Goal: Task Accomplishment & Management: Complete application form

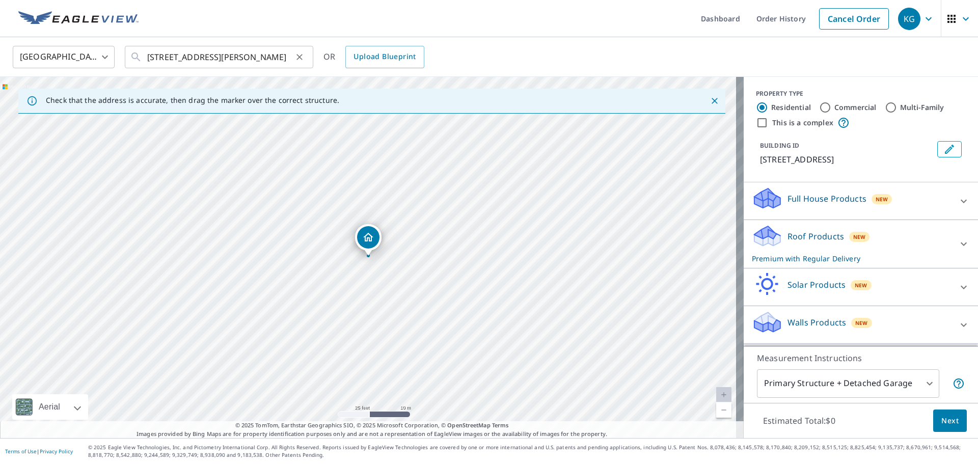
click at [303, 59] on icon "Clear" at bounding box center [299, 57] width 10 height 10
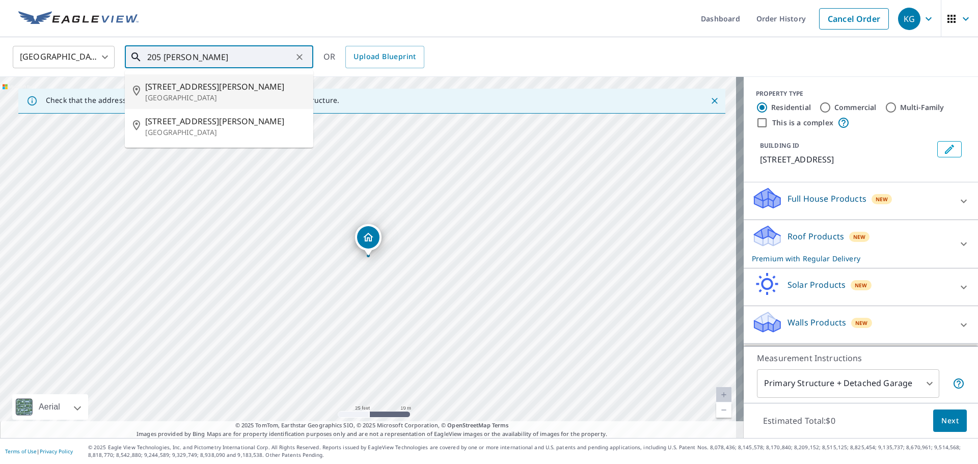
click at [210, 108] on li "[STREET_ADDRESS][PERSON_NAME][PERSON_NAME]" at bounding box center [219, 91] width 189 height 35
type input "[STREET_ADDRESS][PERSON_NAME][PERSON_NAME]"
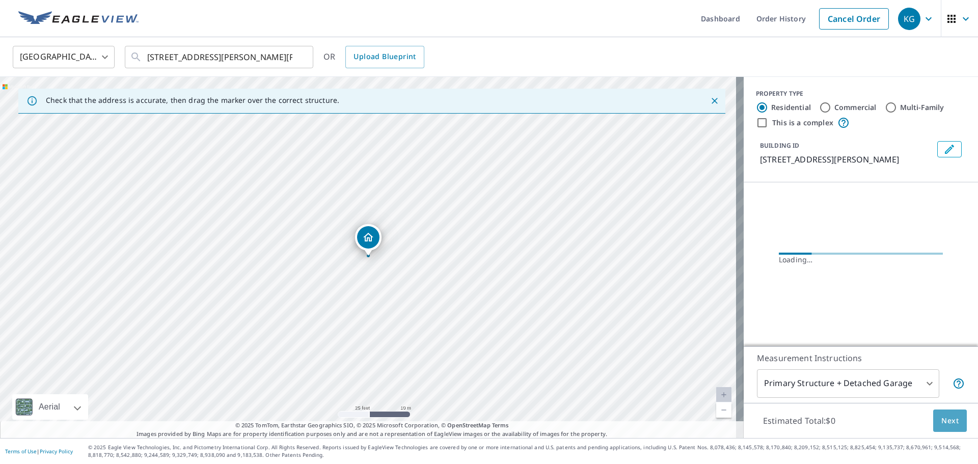
click at [933, 420] on button "Next" at bounding box center [950, 421] width 34 height 23
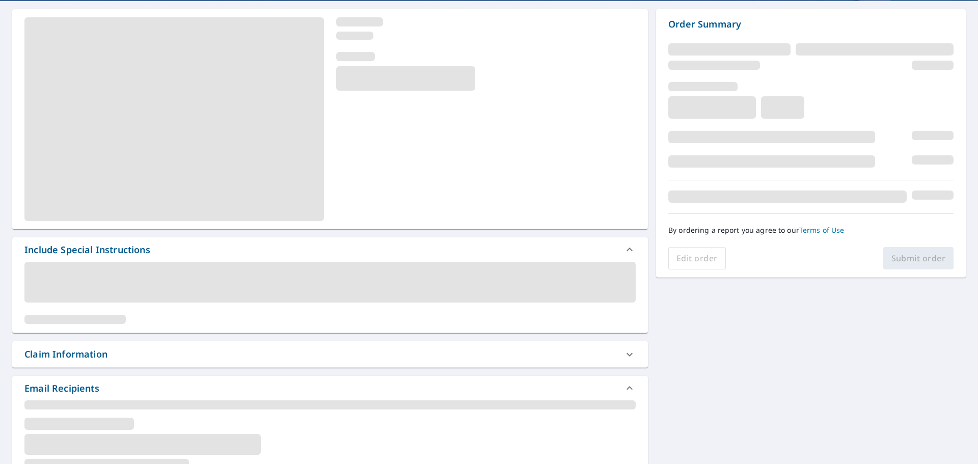
scroll to position [102, 0]
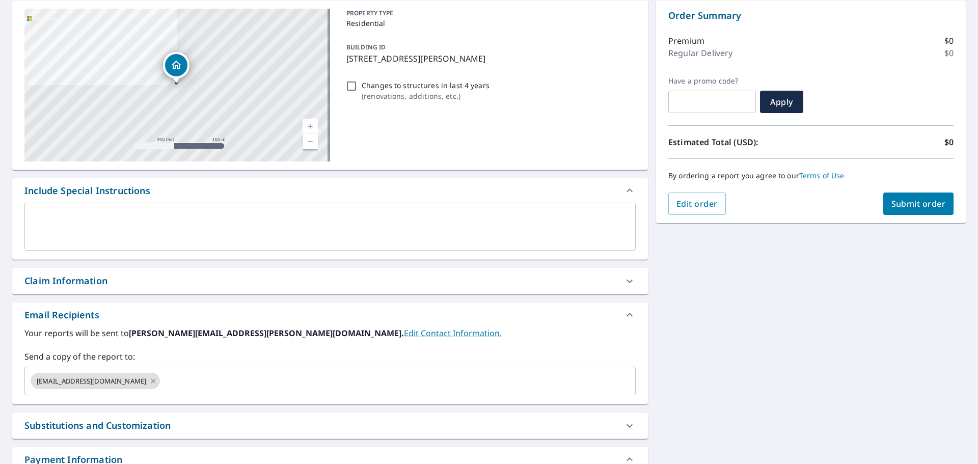
click at [132, 290] on div "Claim Information" at bounding box center [330, 281] width 636 height 26
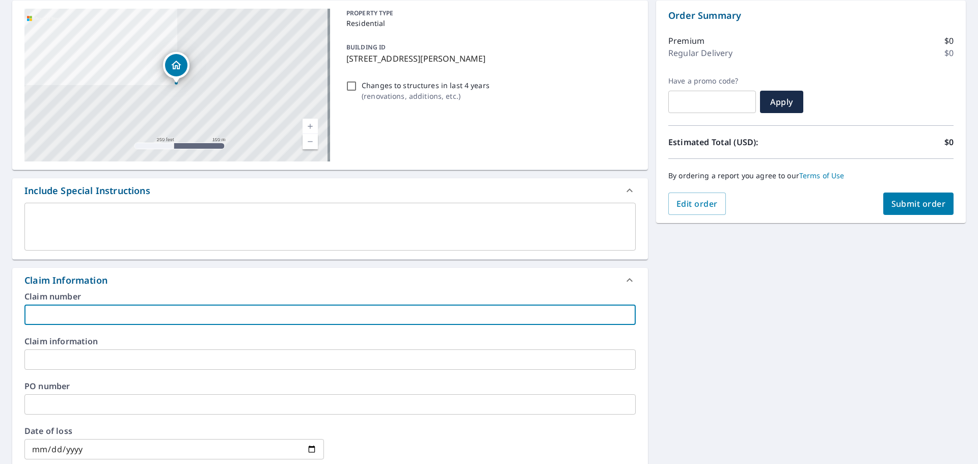
click at [124, 319] on input "text" at bounding box center [329, 315] width 611 height 20
type input "[PERSON_NAME] -vs"
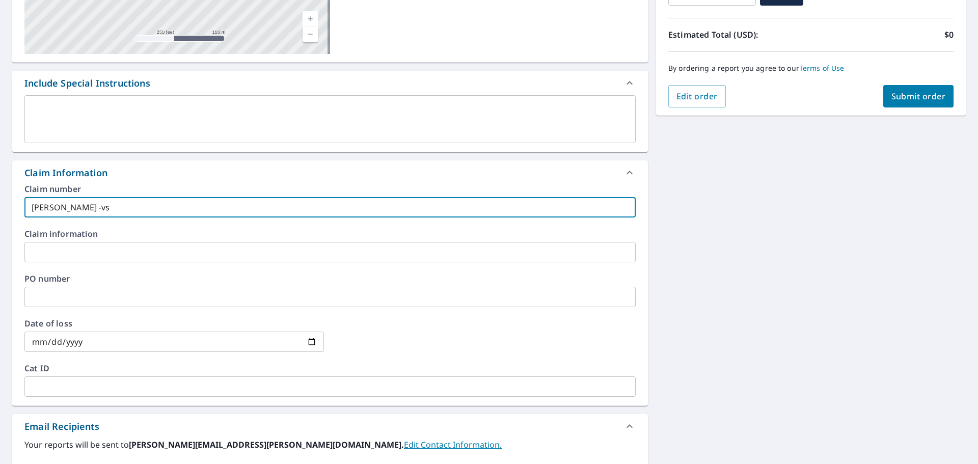
scroll to position [306, 0]
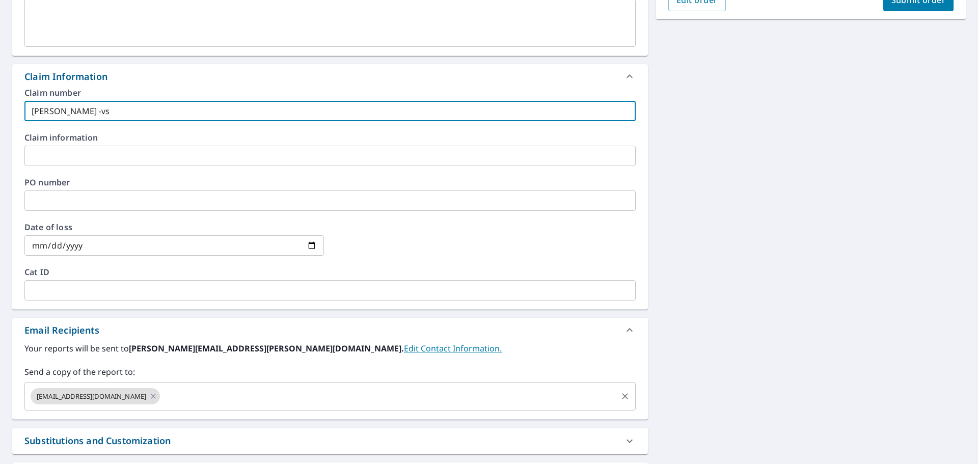
click at [187, 396] on input "text" at bounding box center [389, 396] width 454 height 19
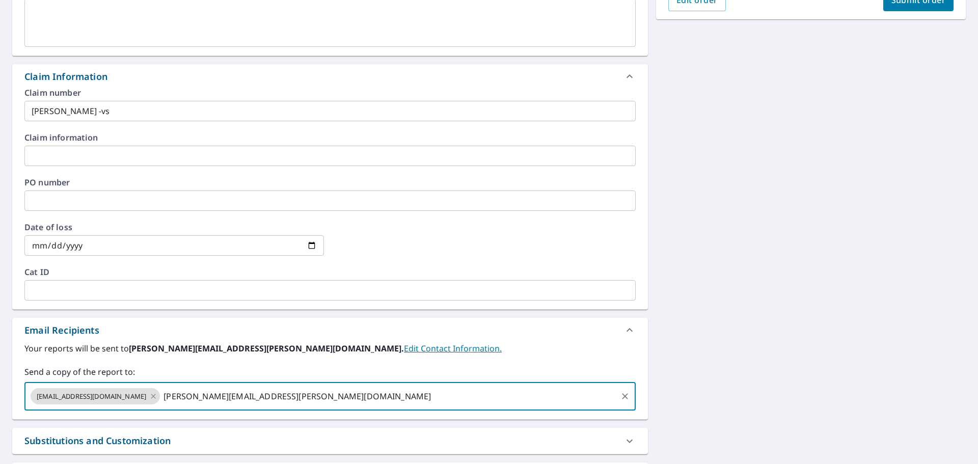
type input "[PERSON_NAME][EMAIL_ADDRESS][PERSON_NAME][DOMAIN_NAME]"
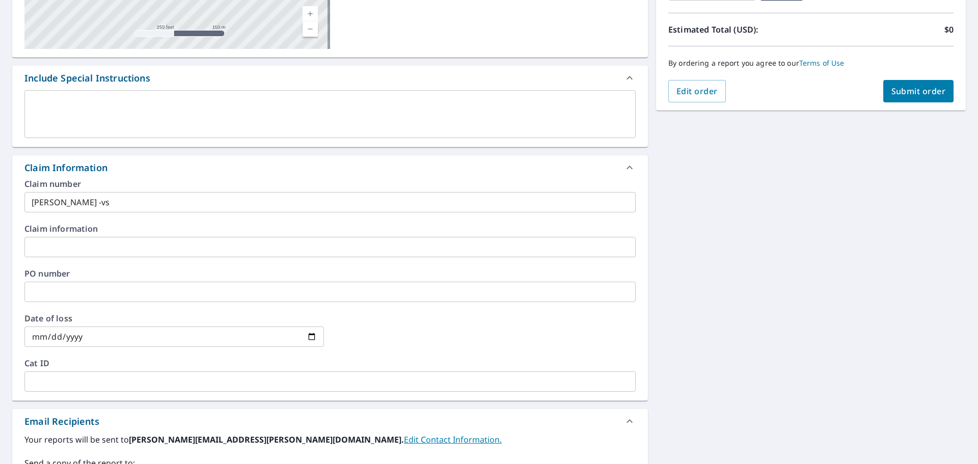
scroll to position [102, 0]
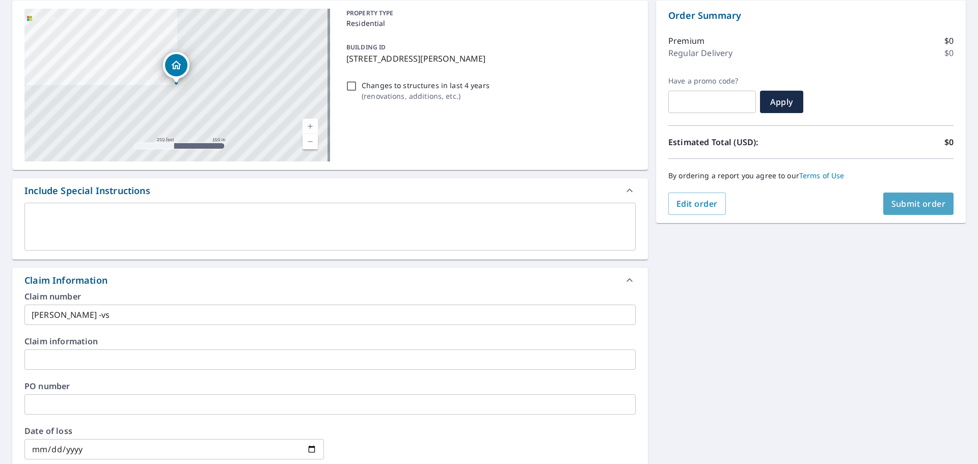
click at [915, 196] on button "Submit order" at bounding box center [918, 204] width 71 height 22
